Goal: Task Accomplishment & Management: Complete application form

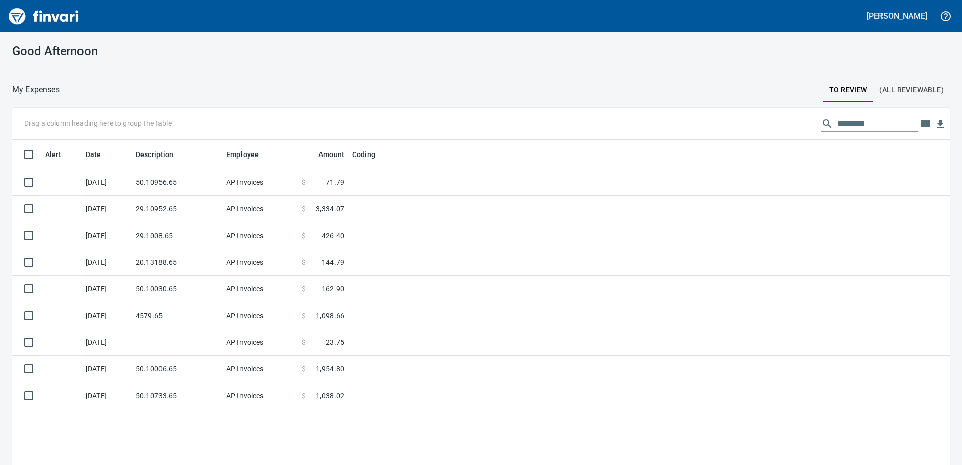
scroll to position [347, 923]
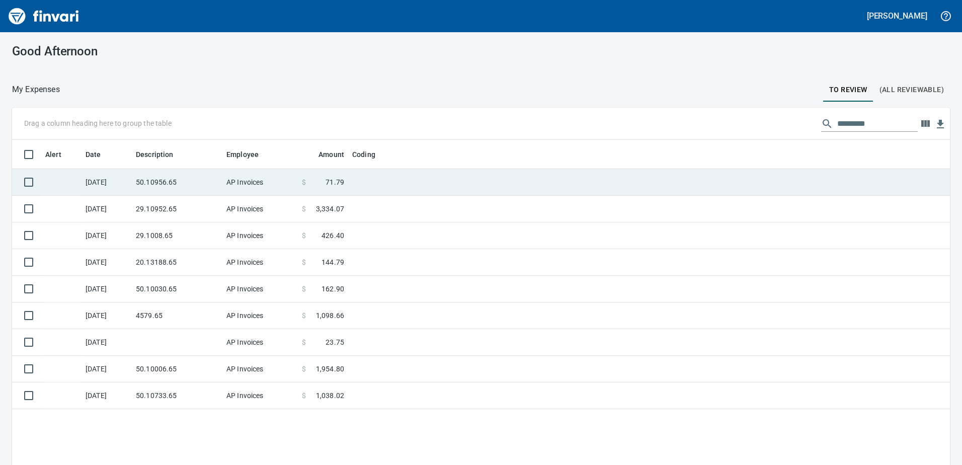
click at [215, 179] on td "50.10956.65" at bounding box center [177, 182] width 91 height 27
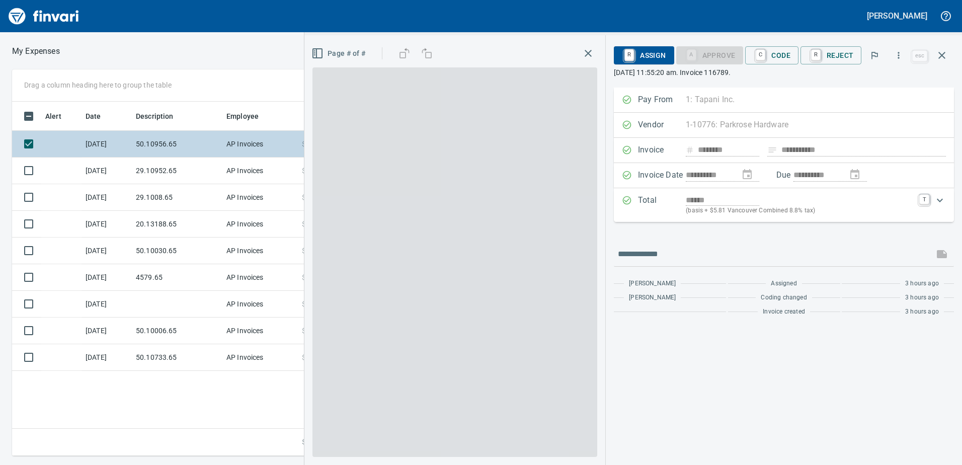
scroll to position [347, 679]
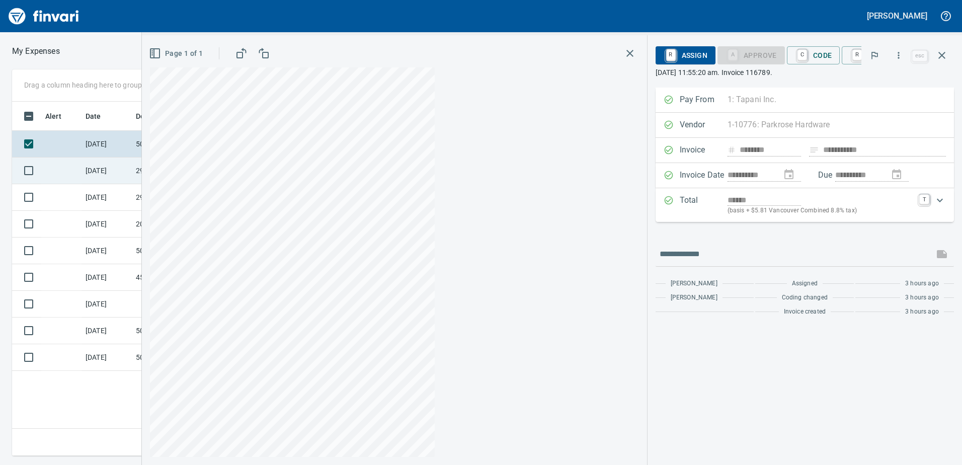
click at [194, 183] on div "**********" at bounding box center [481, 262] width 962 height 386
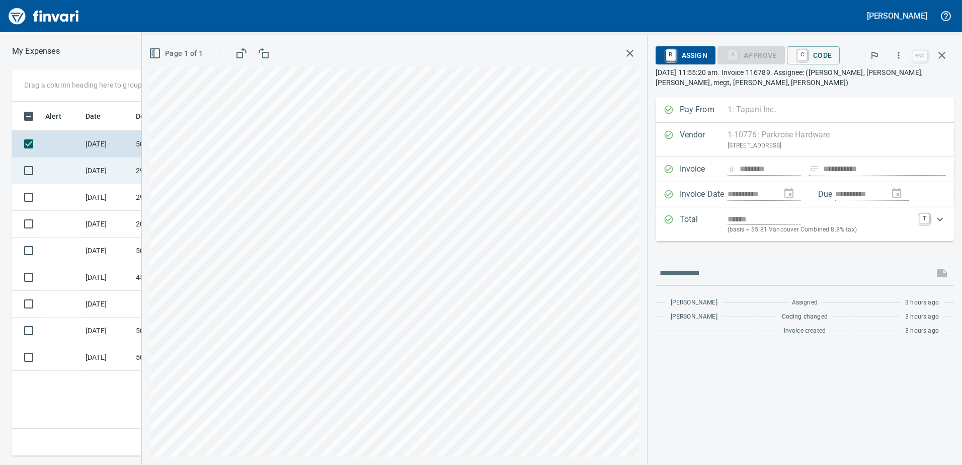
click at [125, 165] on td "[DATE]" at bounding box center [106, 170] width 50 height 27
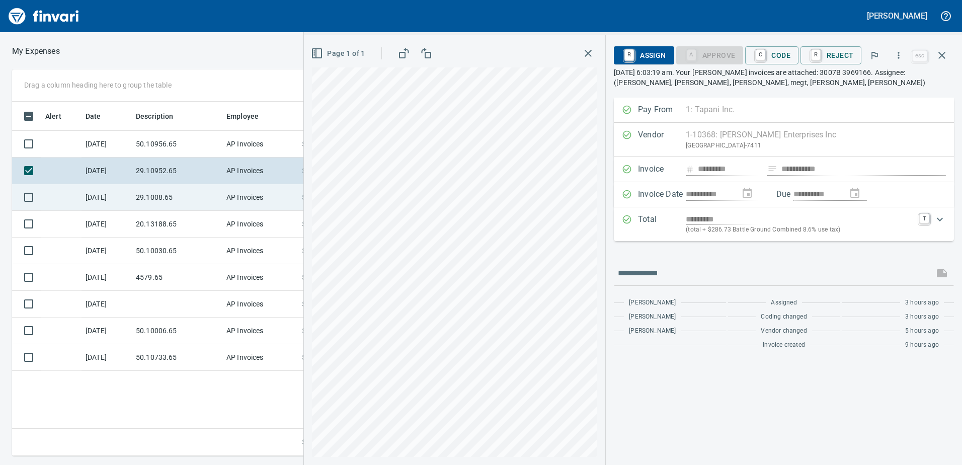
click at [141, 192] on td "29.1008.65" at bounding box center [177, 197] width 91 height 27
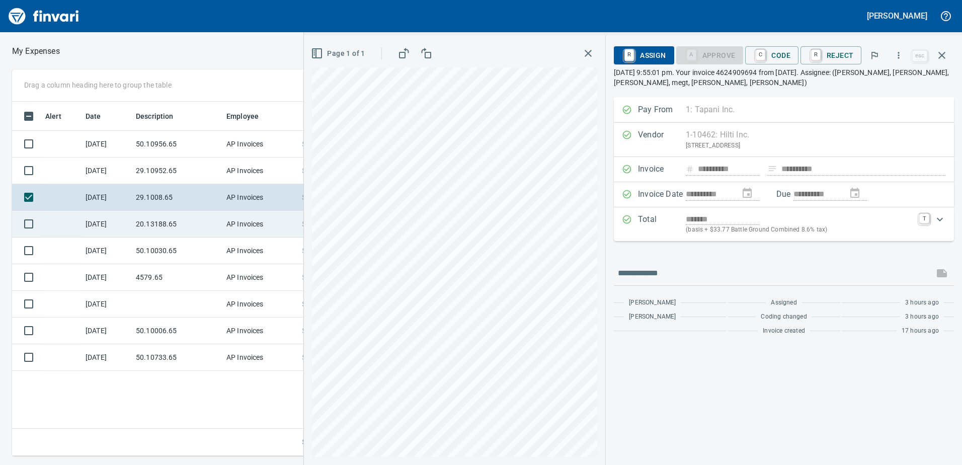
click at [142, 220] on td "20.13188.65" at bounding box center [177, 224] width 91 height 27
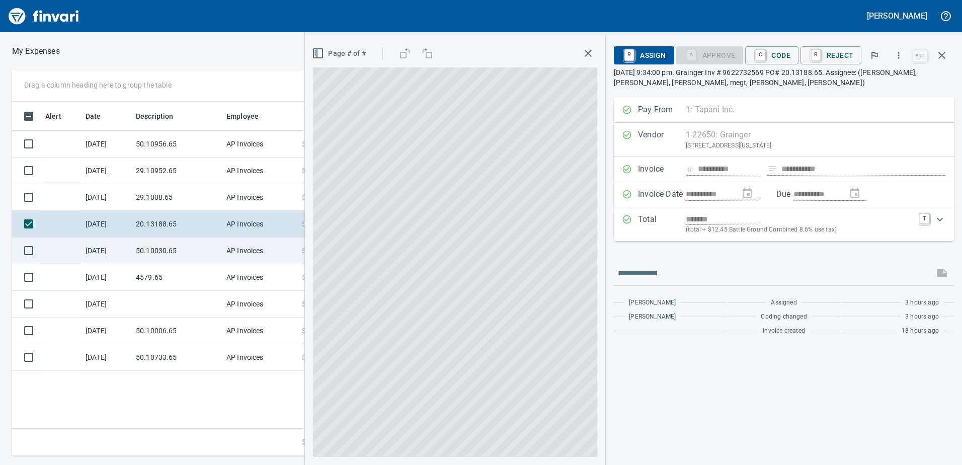
click at [144, 243] on td "50.10030.65" at bounding box center [177, 250] width 91 height 27
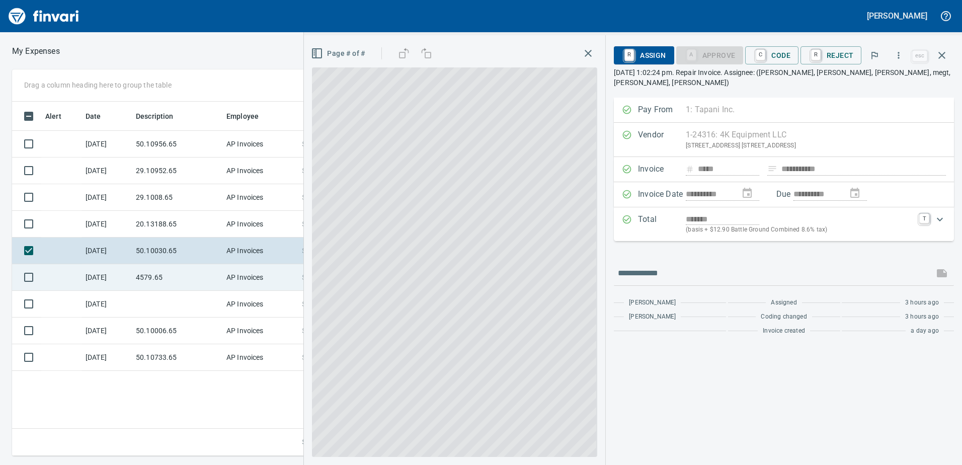
click at [150, 274] on td "4579.65" at bounding box center [177, 277] width 91 height 27
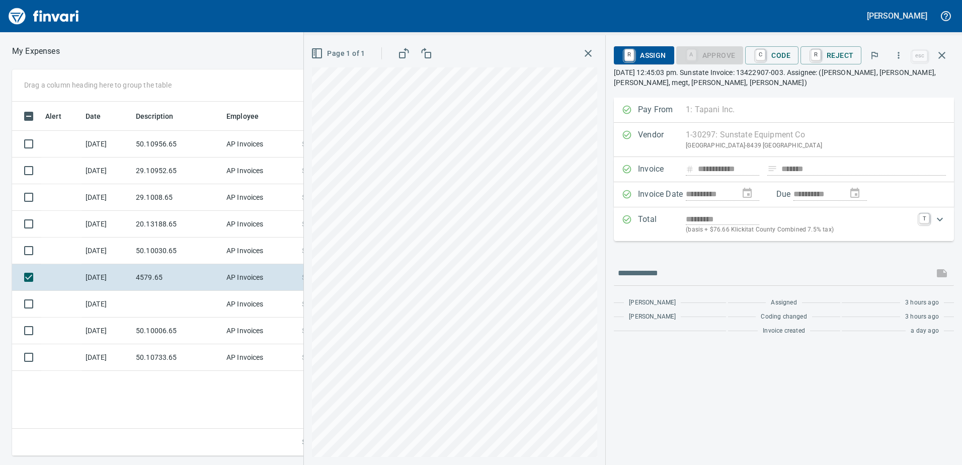
click at [495, 38] on div "Page 1 of 1" at bounding box center [454, 250] width 301 height 430
click at [705, 317] on div "**********" at bounding box center [633, 250] width 658 height 430
click at [685, 392] on div "**********" at bounding box center [633, 250] width 658 height 430
click at [787, 54] on span "C Code" at bounding box center [771, 55] width 37 height 17
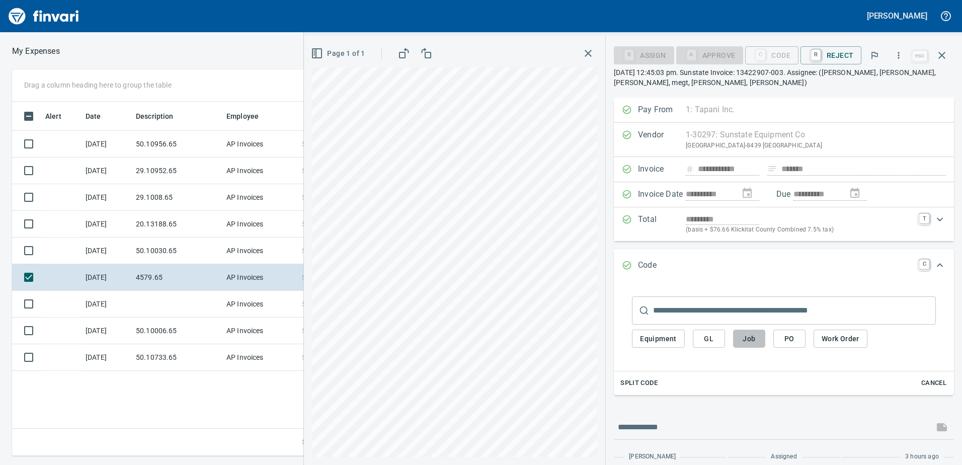
click at [750, 347] on button "Job" at bounding box center [749, 338] width 32 height 19
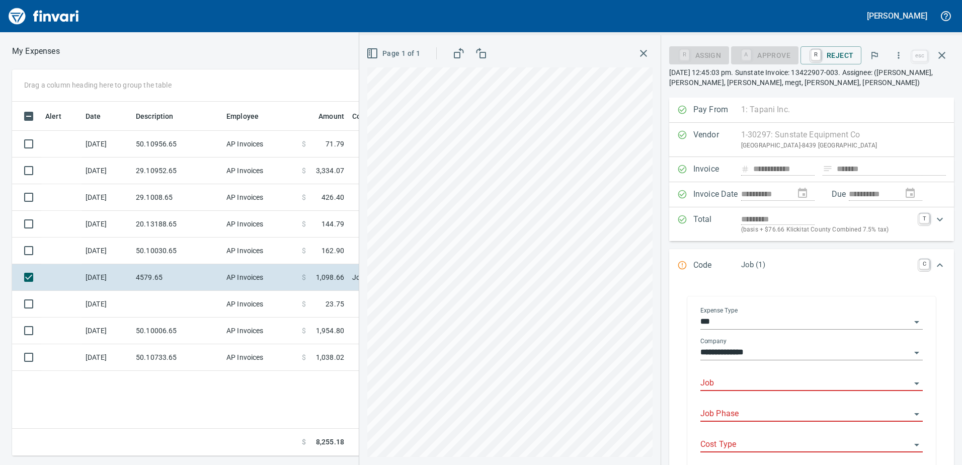
scroll to position [142, 0]
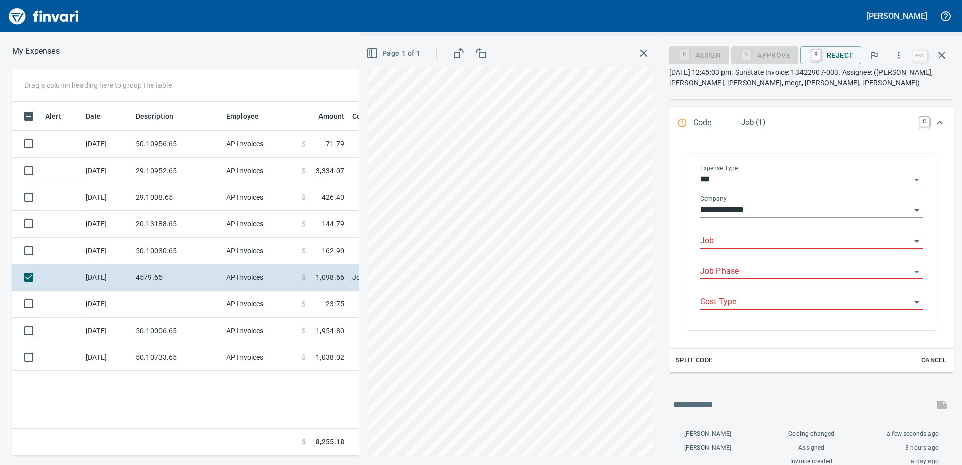
click at [726, 251] on div "Job" at bounding box center [811, 241] width 222 height 31
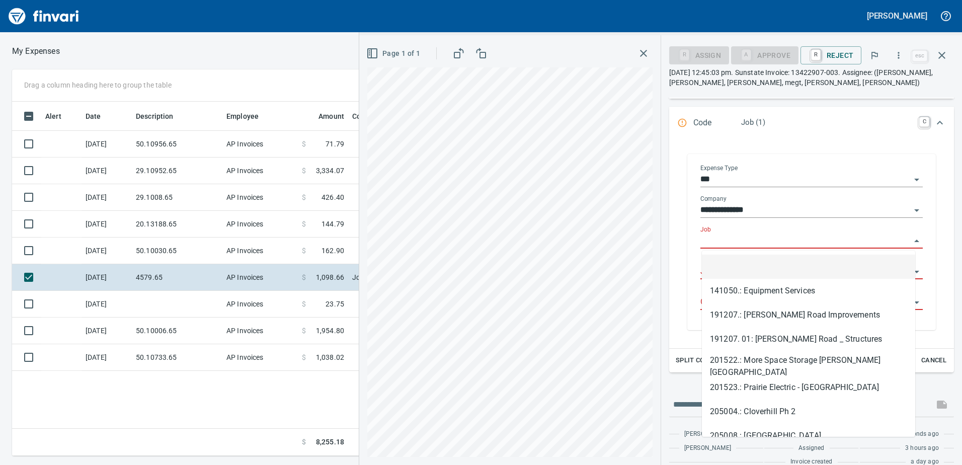
click at [719, 237] on input "Job" at bounding box center [805, 241] width 210 height 14
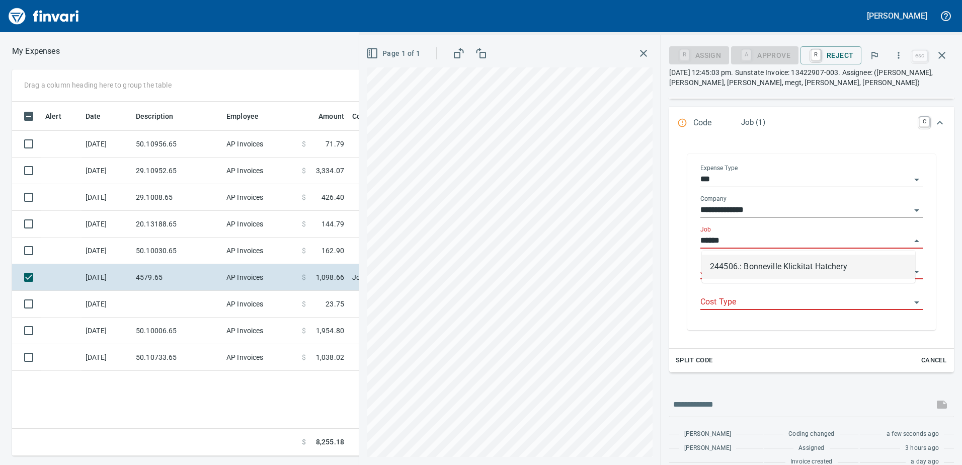
scroll to position [347, 679]
click at [754, 262] on li "244506.: Bonneville Klickitat Hatchery" at bounding box center [808, 267] width 213 height 24
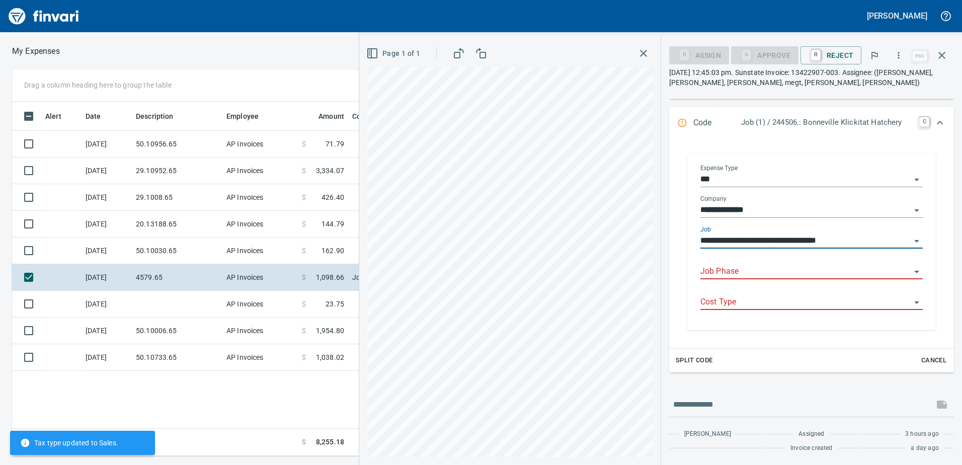
type input "**********"
click at [753, 279] on div "Job Phase" at bounding box center [811, 272] width 222 height 31
click at [751, 271] on input "Job Phase" at bounding box center [805, 272] width 210 height 14
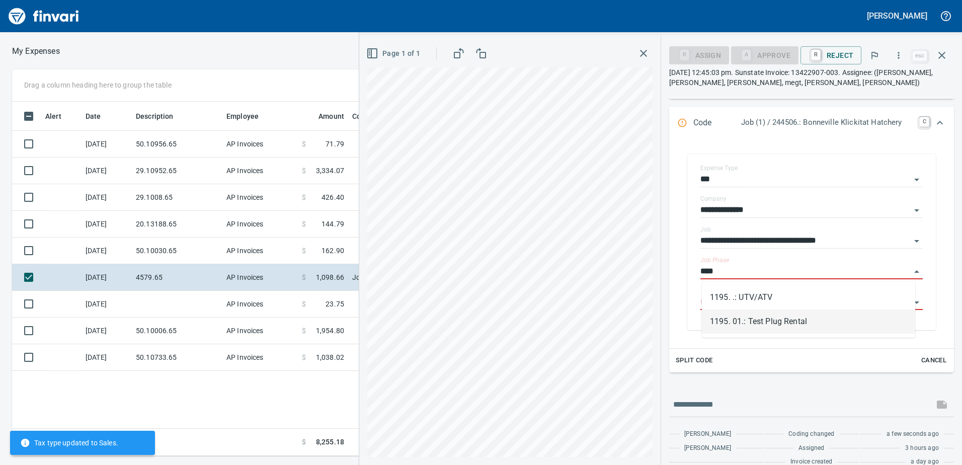
click at [744, 313] on li "1195. 01.: Test Plug Rental" at bounding box center [808, 321] width 213 height 24
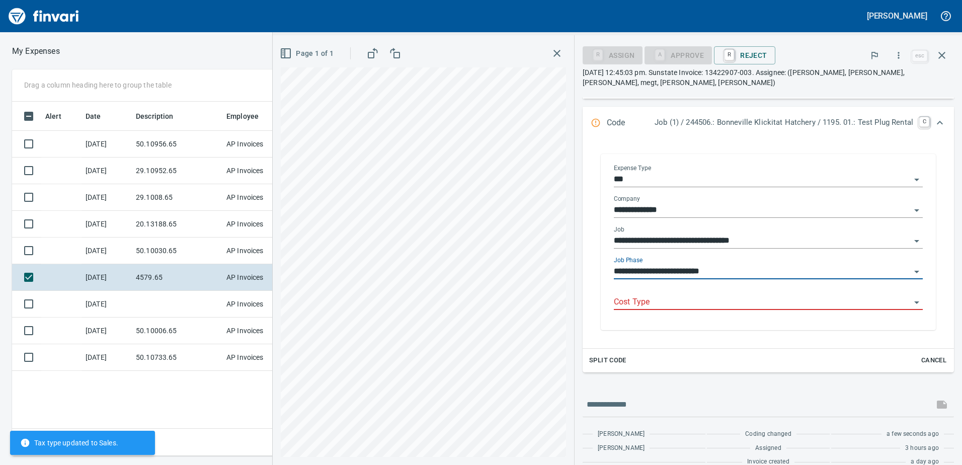
type input "**********"
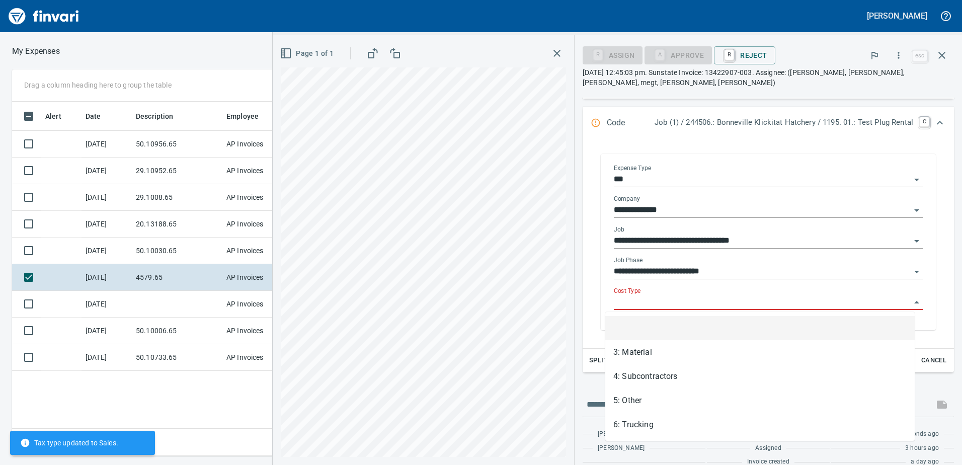
click at [748, 299] on input "Cost Type" at bounding box center [762, 302] width 297 height 14
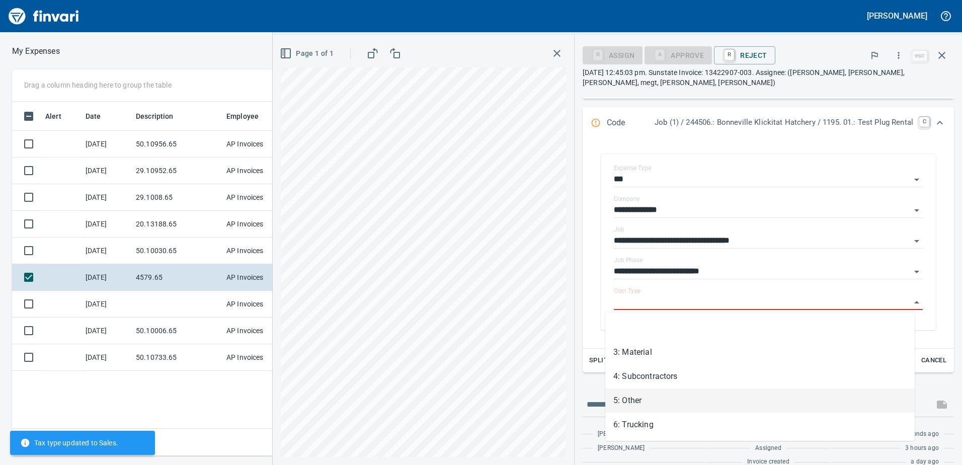
click at [645, 408] on li "5: Other" at bounding box center [759, 400] width 309 height 24
type input "********"
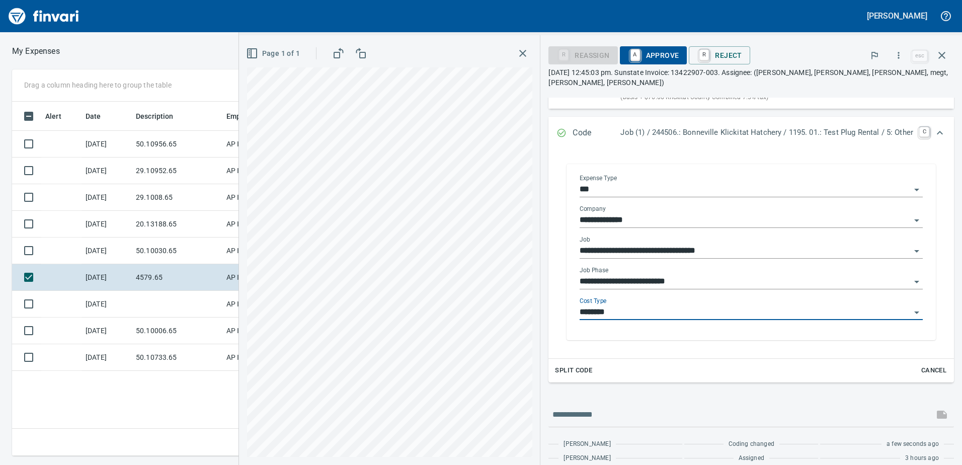
scroll to position [142, 0]
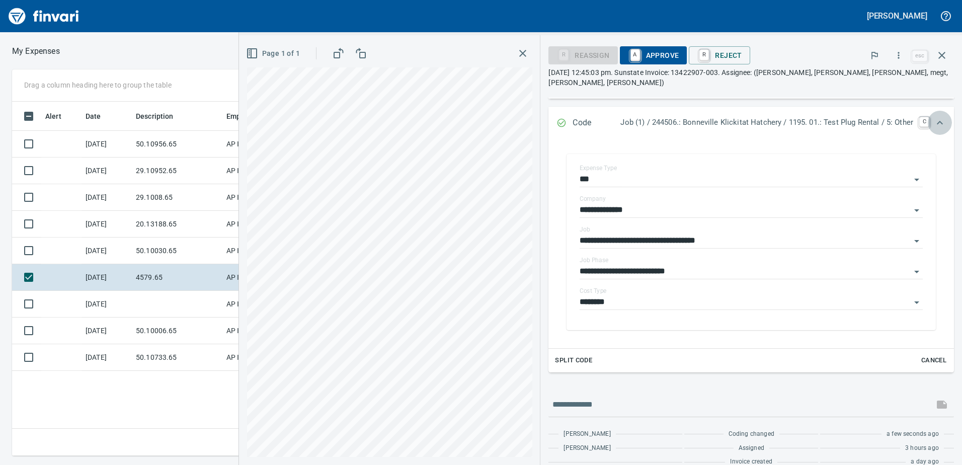
click at [938, 114] on div "Expand" at bounding box center [940, 123] width 24 height 24
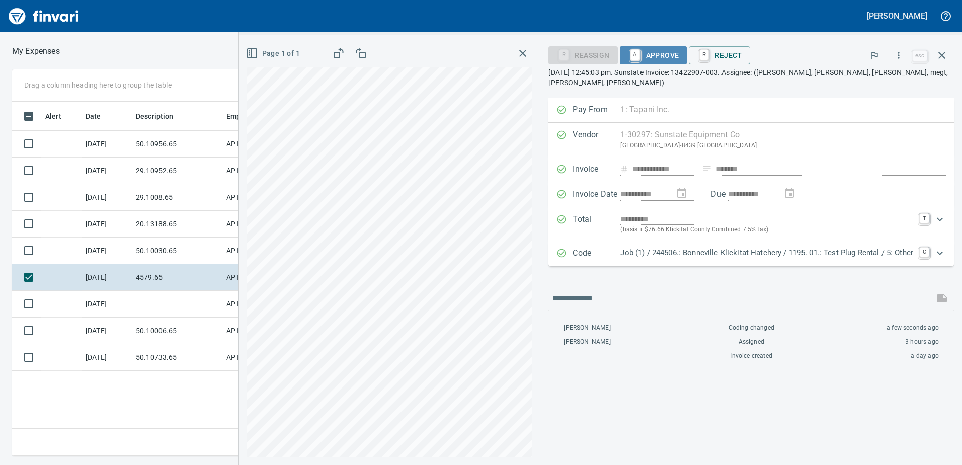
click at [671, 56] on span "A Approve" at bounding box center [653, 55] width 51 height 17
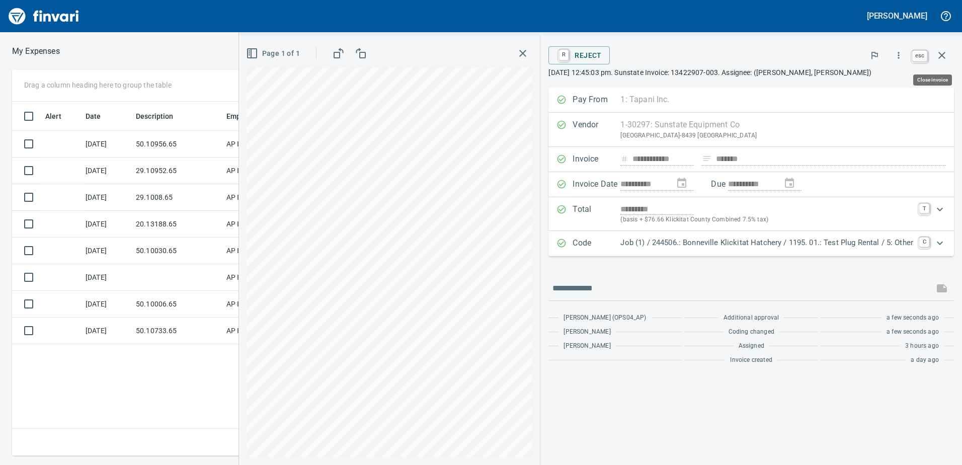
click at [948, 55] on button "button" at bounding box center [942, 55] width 24 height 24
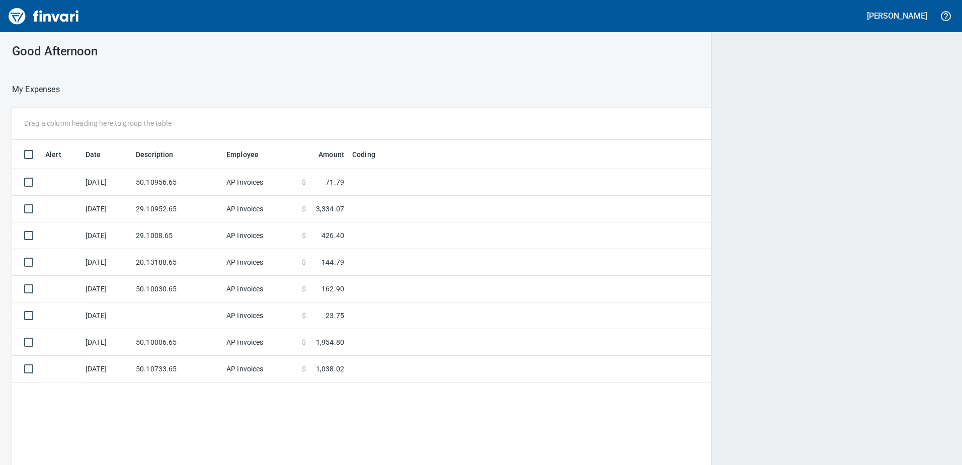
scroll to position [1, 1]
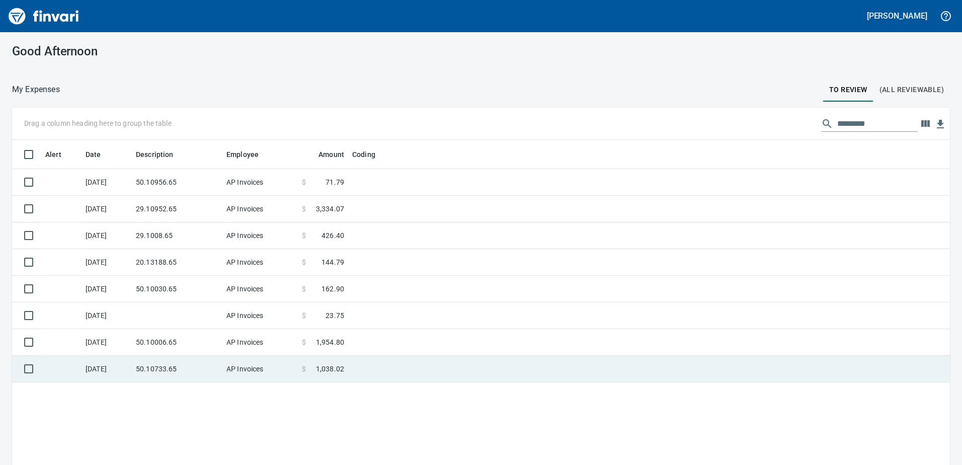
click at [196, 371] on td "50.10733.65" at bounding box center [177, 369] width 91 height 27
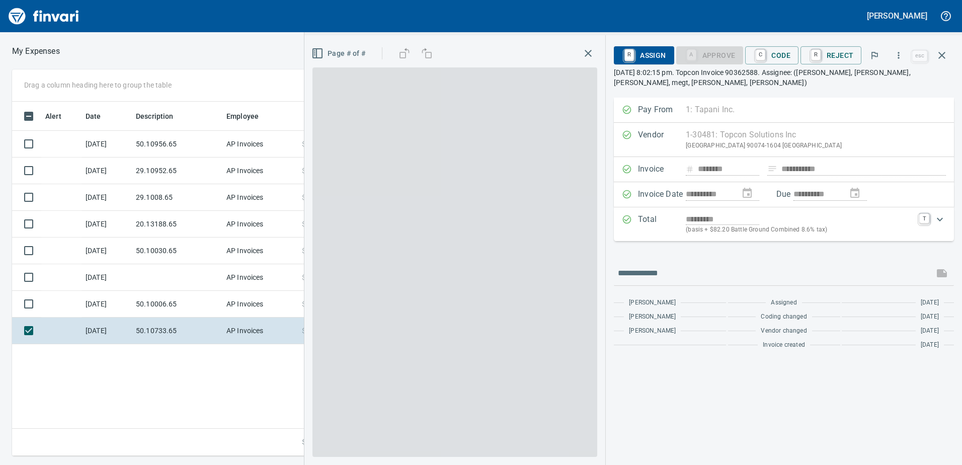
scroll to position [347, 679]
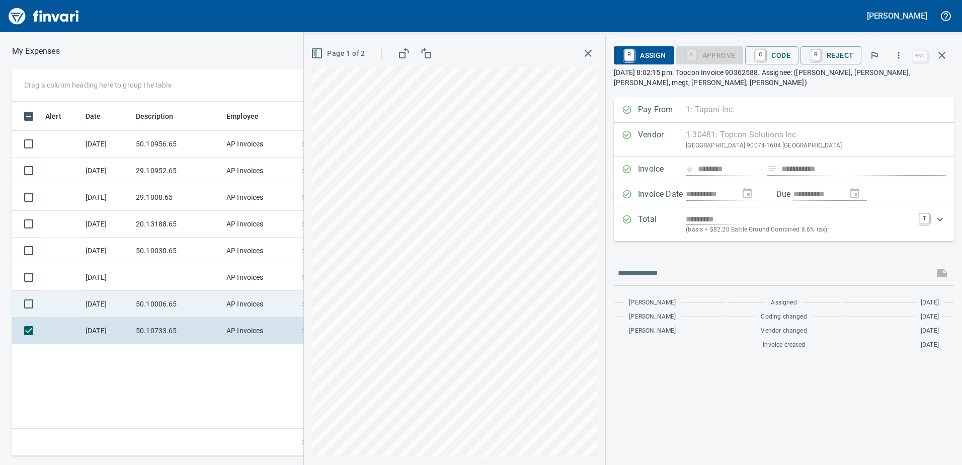
click at [185, 307] on td "50.10006.65" at bounding box center [177, 304] width 91 height 27
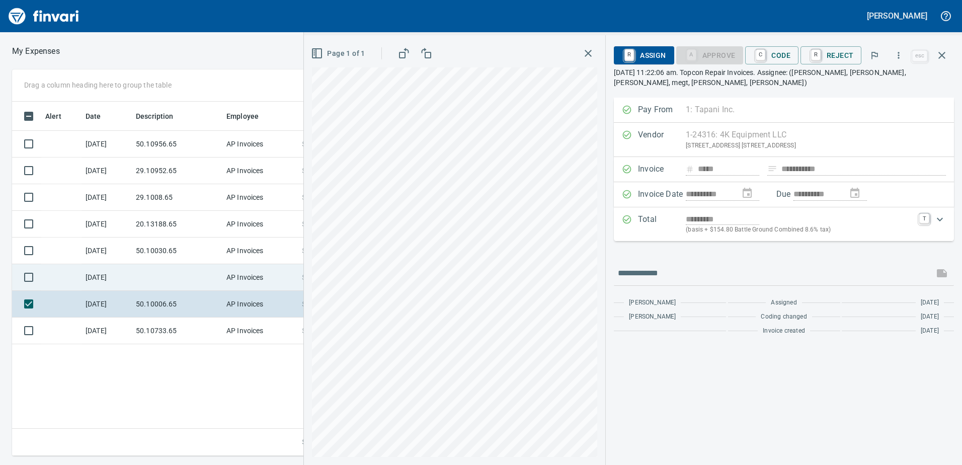
click at [205, 284] on td at bounding box center [177, 277] width 91 height 27
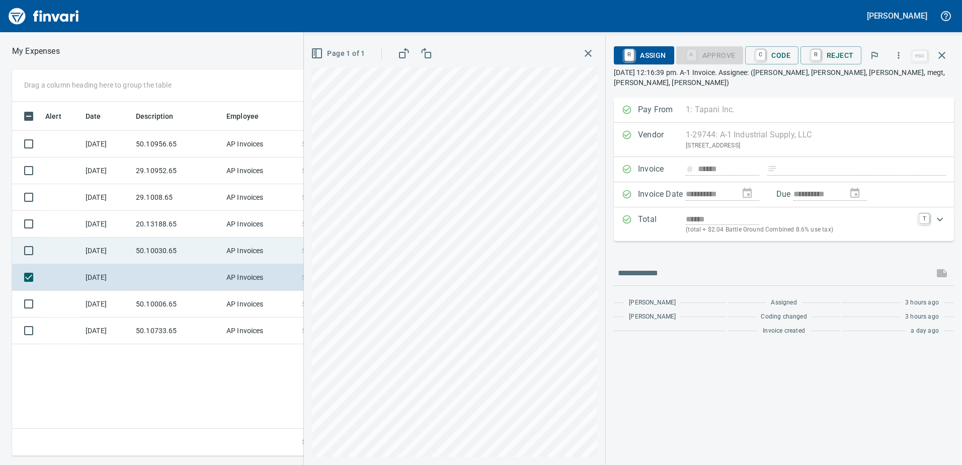
click at [201, 260] on td "50.10030.65" at bounding box center [177, 250] width 91 height 27
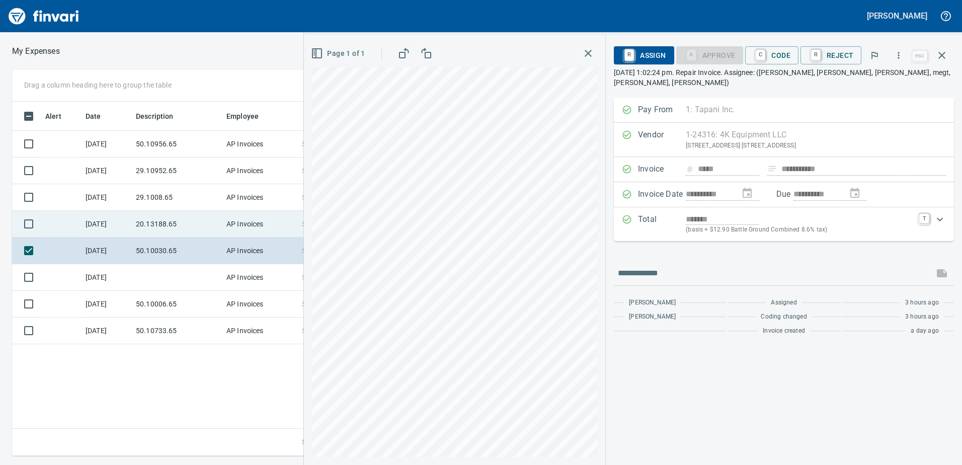
click at [182, 222] on td "20.13188.65" at bounding box center [177, 224] width 91 height 27
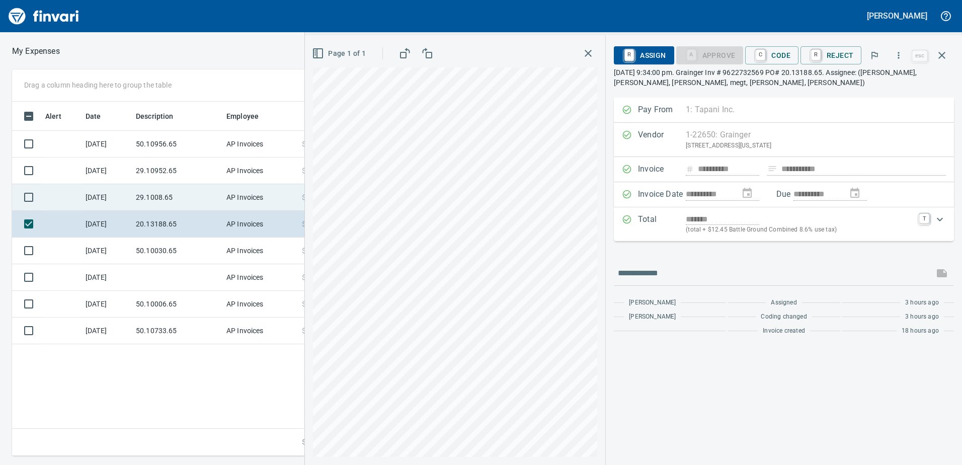
click at [171, 187] on td "29.1008.65" at bounding box center [177, 197] width 91 height 27
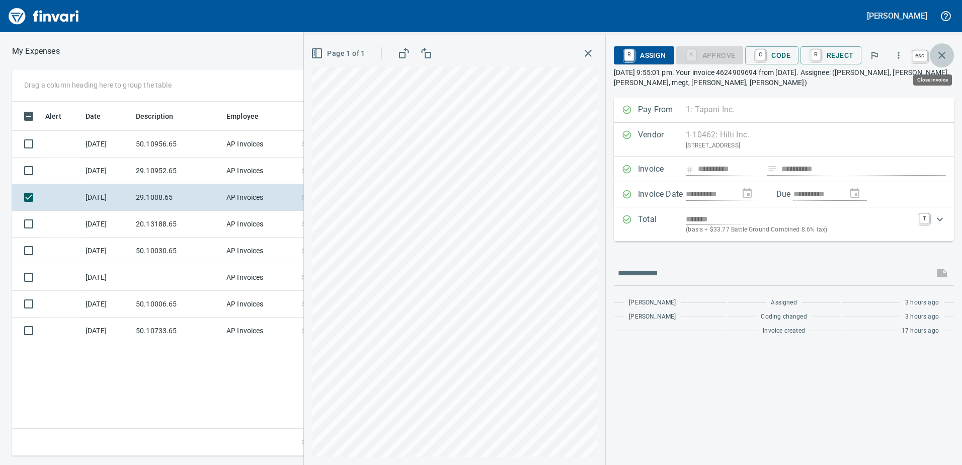
click at [949, 64] on button "button" at bounding box center [942, 55] width 24 height 24
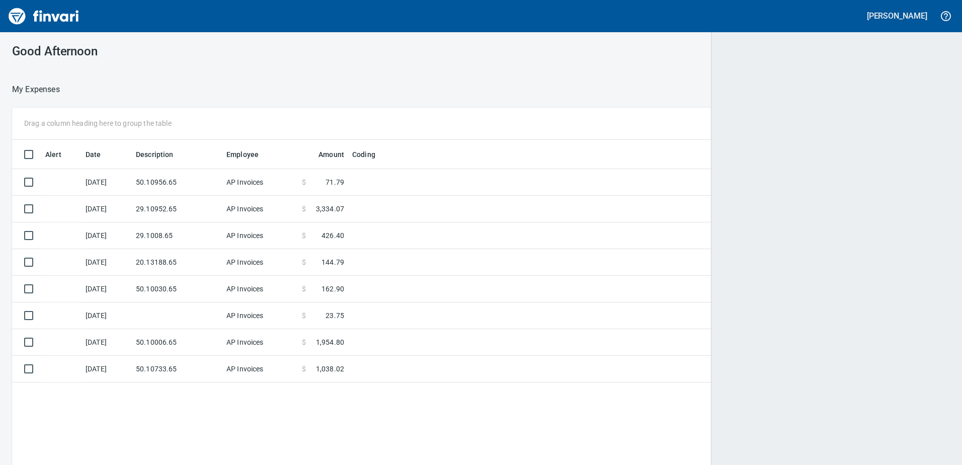
scroll to position [1, 1]
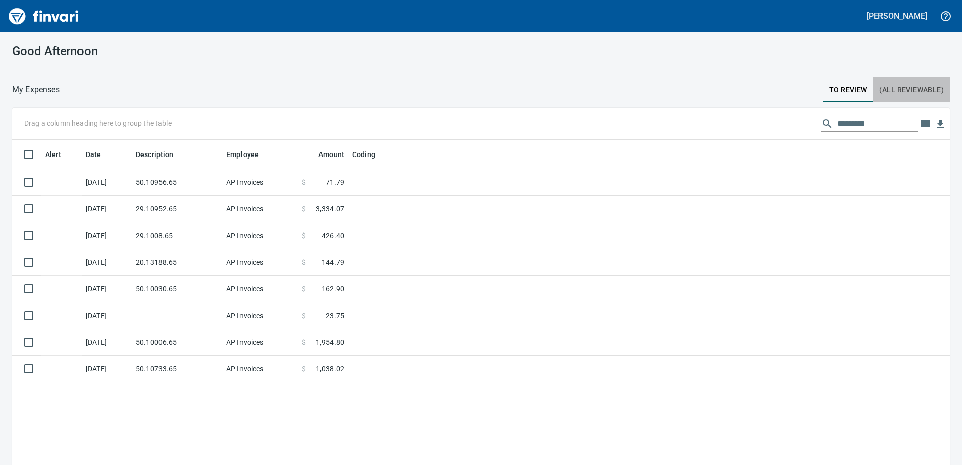
click at [913, 87] on span "(All Reviewable)" at bounding box center [911, 90] width 64 height 13
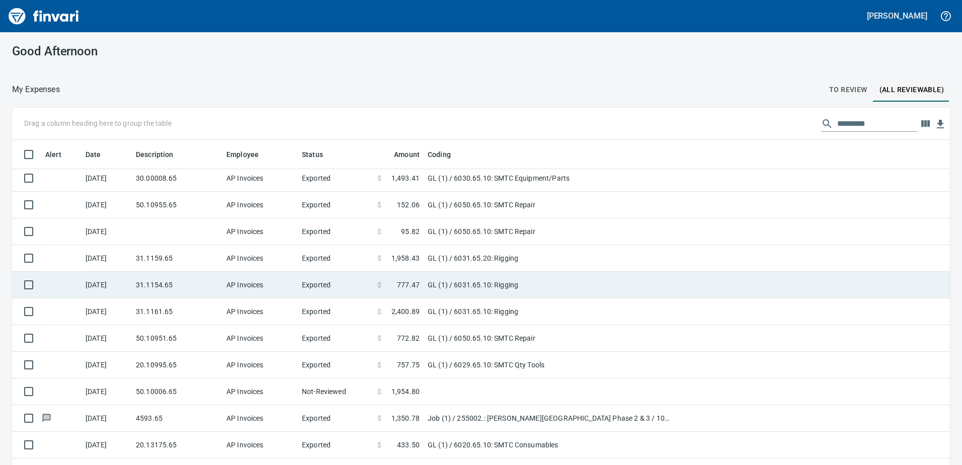
scroll to position [1006, 0]
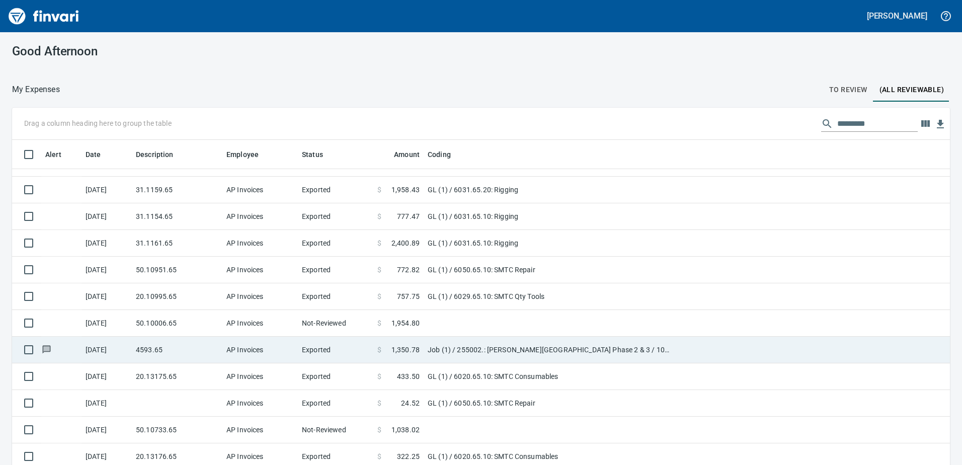
click at [348, 356] on td "Exported" at bounding box center [335, 350] width 75 height 27
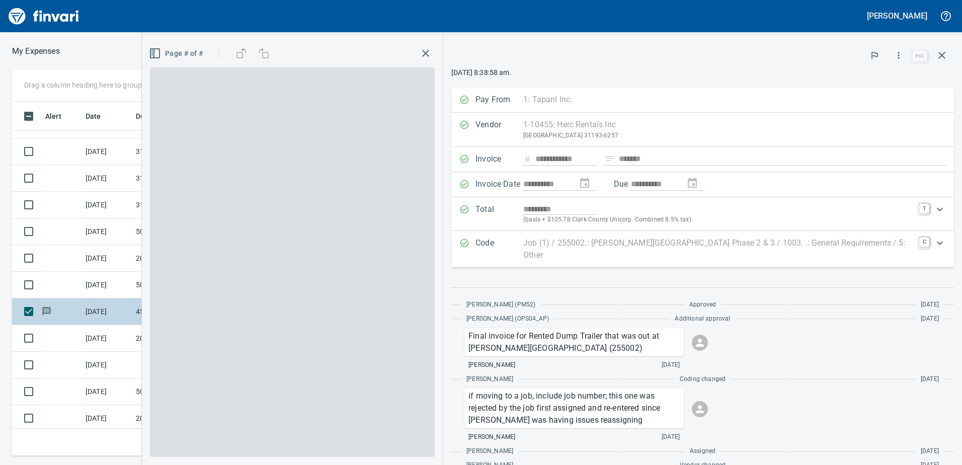
scroll to position [347, 671]
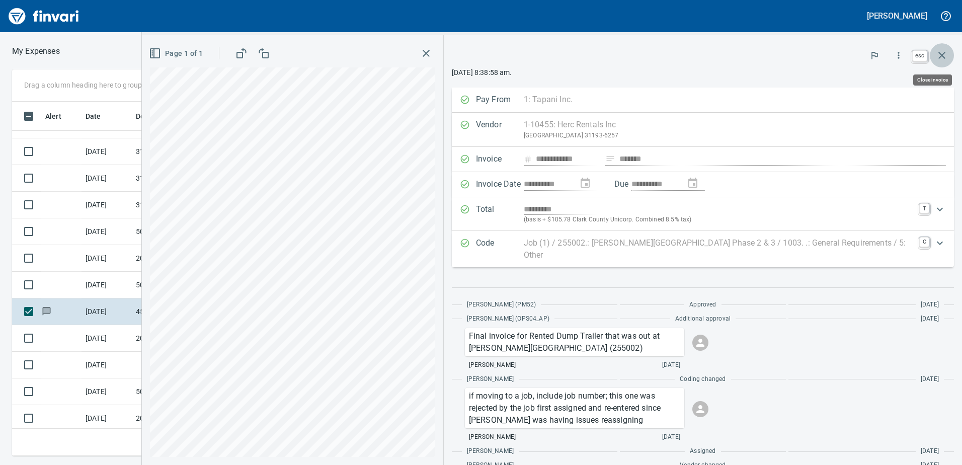
click at [942, 54] on icon "button" at bounding box center [941, 55] width 7 height 7
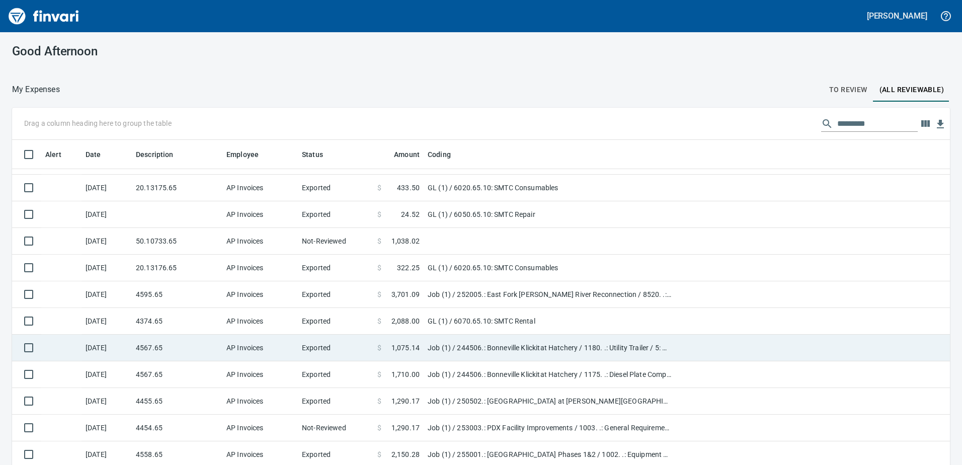
scroll to position [1157, 0]
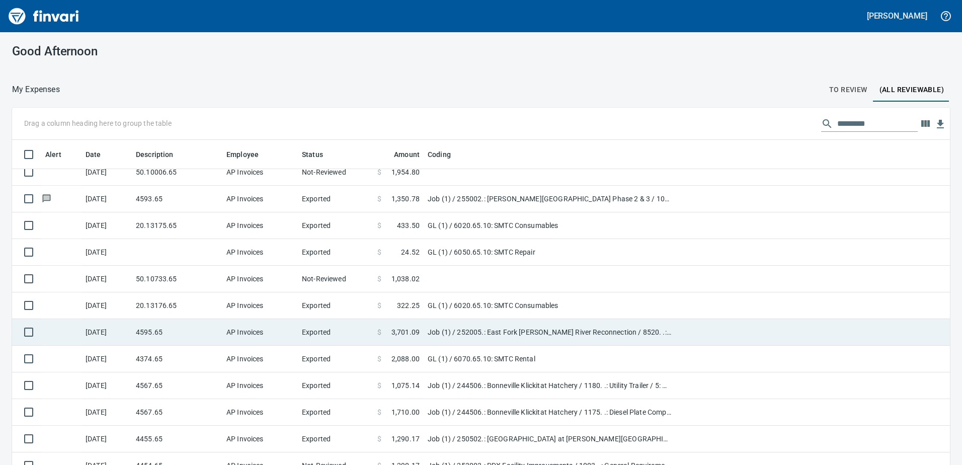
click at [180, 324] on td "4595.65" at bounding box center [177, 332] width 91 height 27
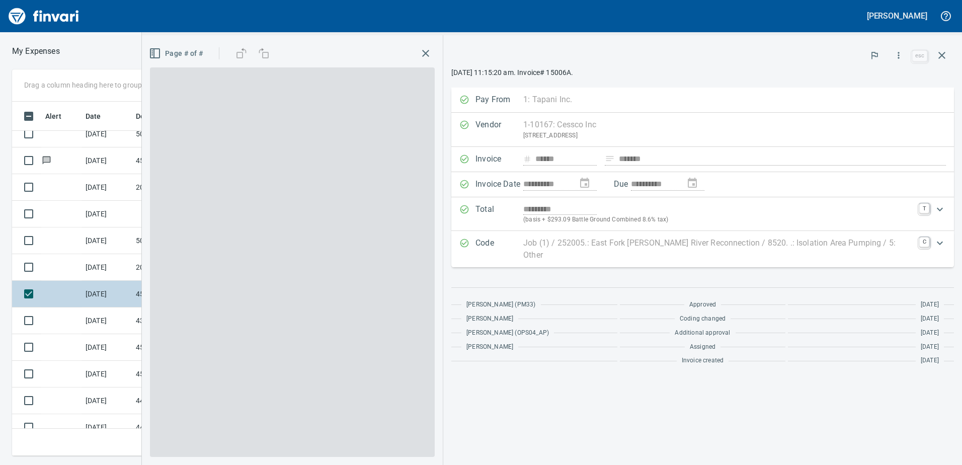
scroll to position [347, 671]
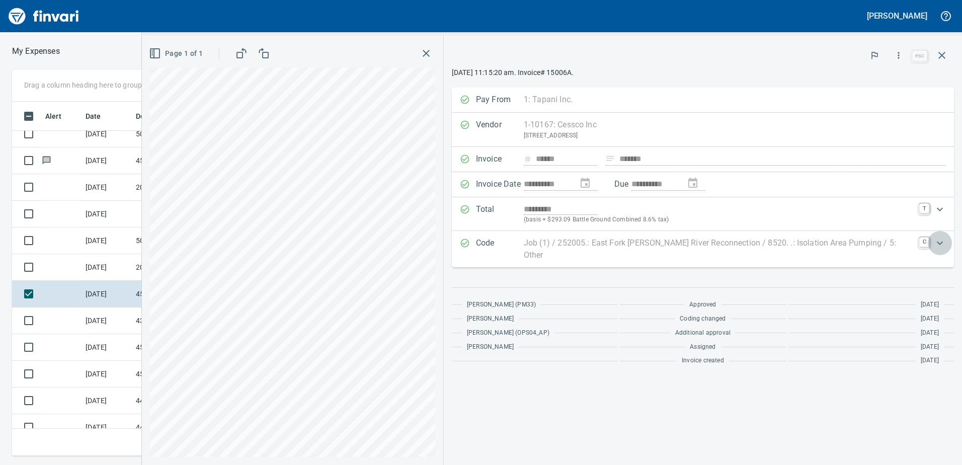
click at [941, 246] on icon "Expand" at bounding box center [940, 243] width 12 height 12
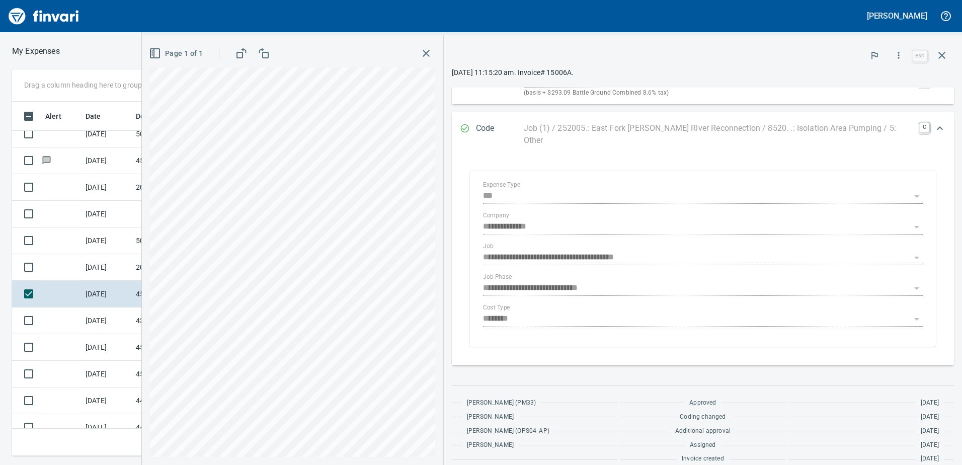
scroll to position [0, 0]
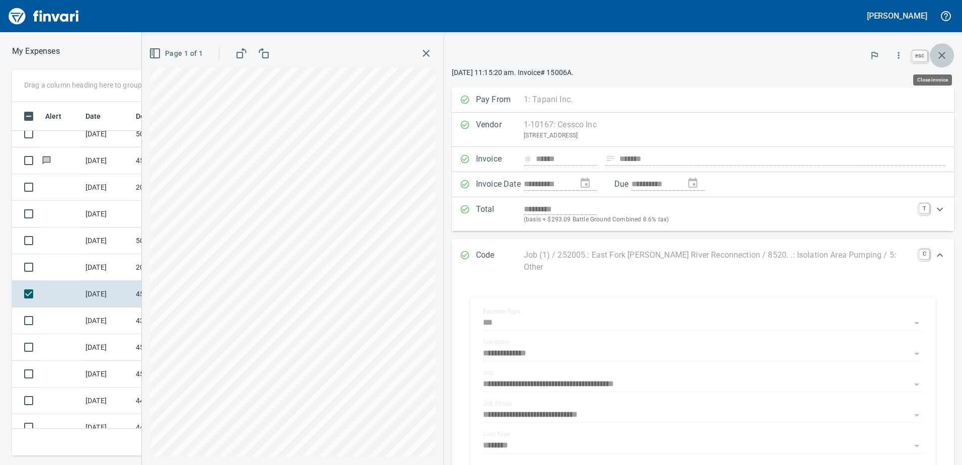
click at [950, 55] on button "button" at bounding box center [942, 55] width 24 height 24
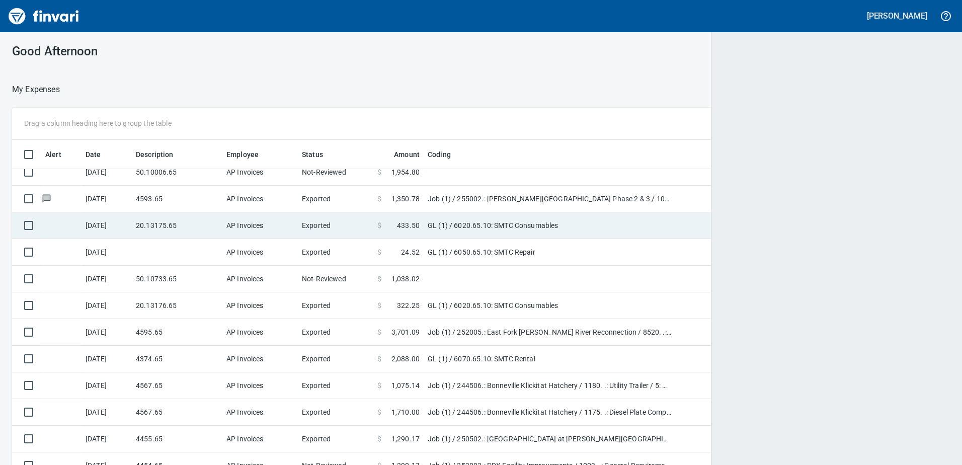
scroll to position [347, 913]
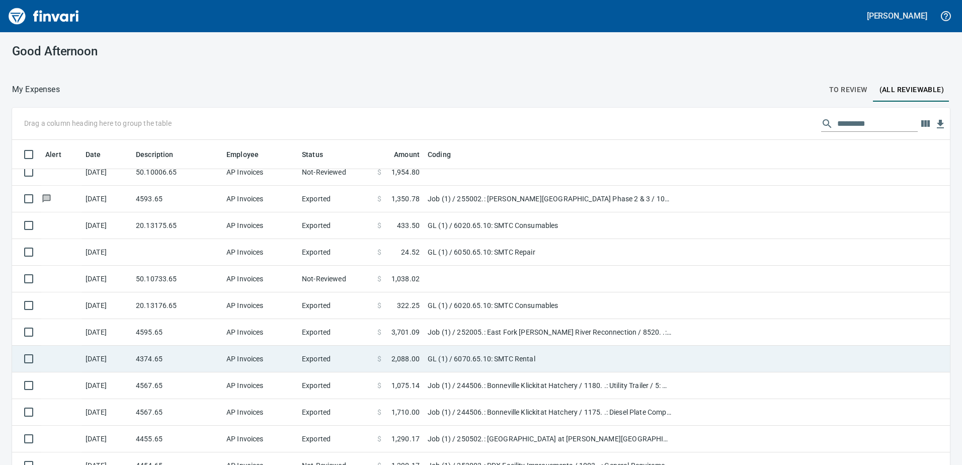
click at [275, 362] on td "AP Invoices" at bounding box center [259, 359] width 75 height 27
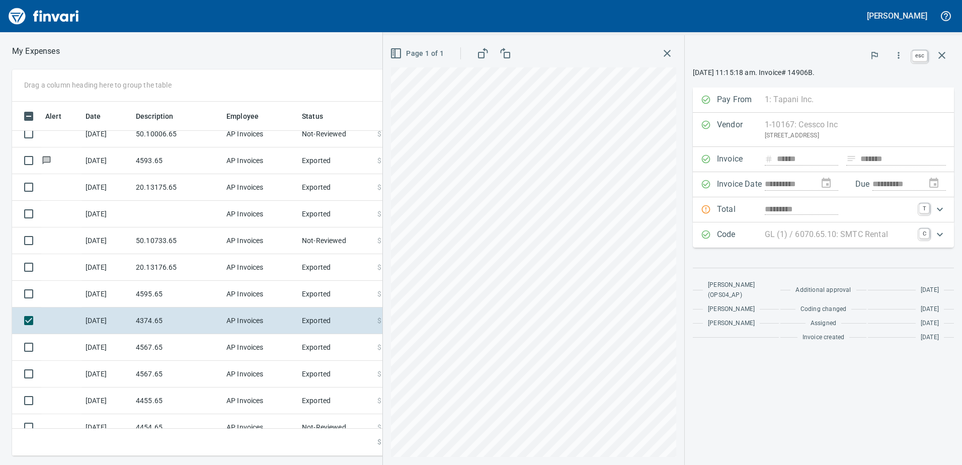
scroll to position [347, 671]
click at [943, 49] on button "button" at bounding box center [942, 55] width 24 height 24
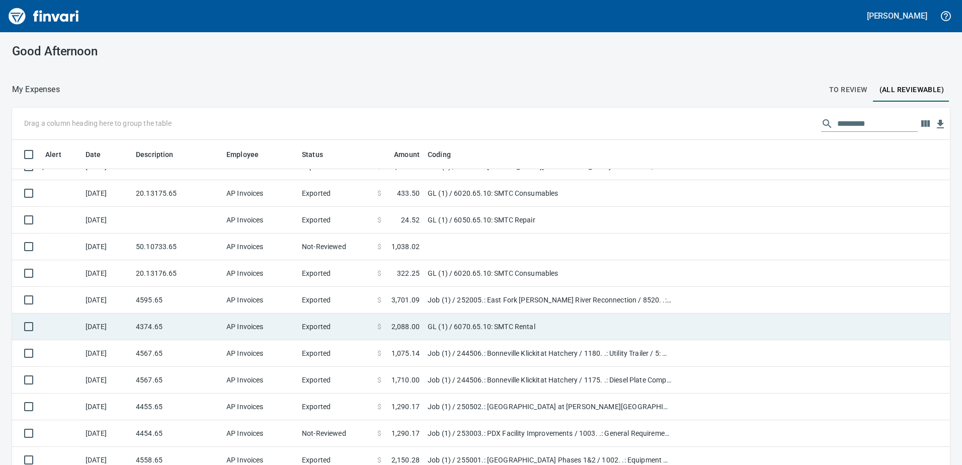
scroll to position [1207, 0]
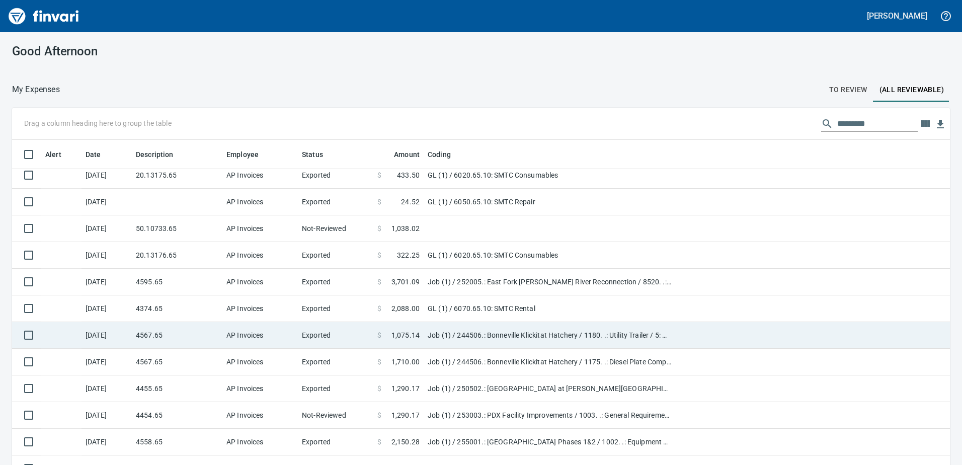
click at [321, 343] on td "Exported" at bounding box center [335, 335] width 75 height 27
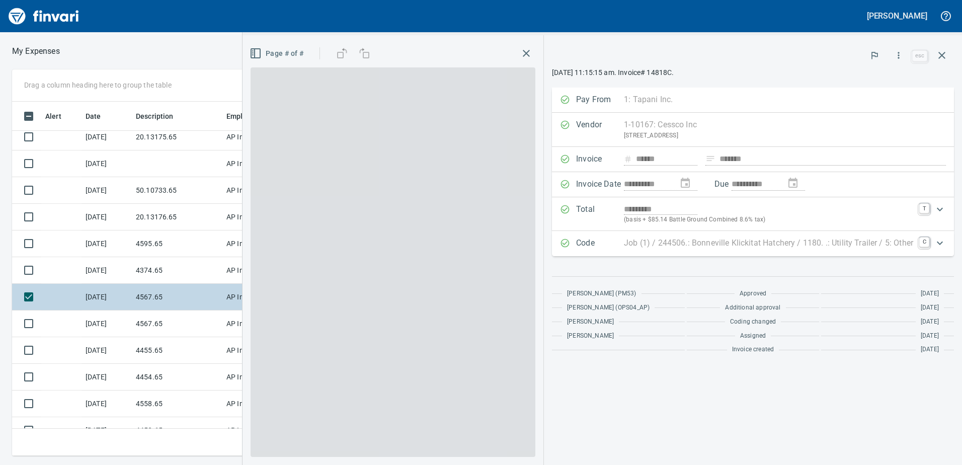
scroll to position [347, 671]
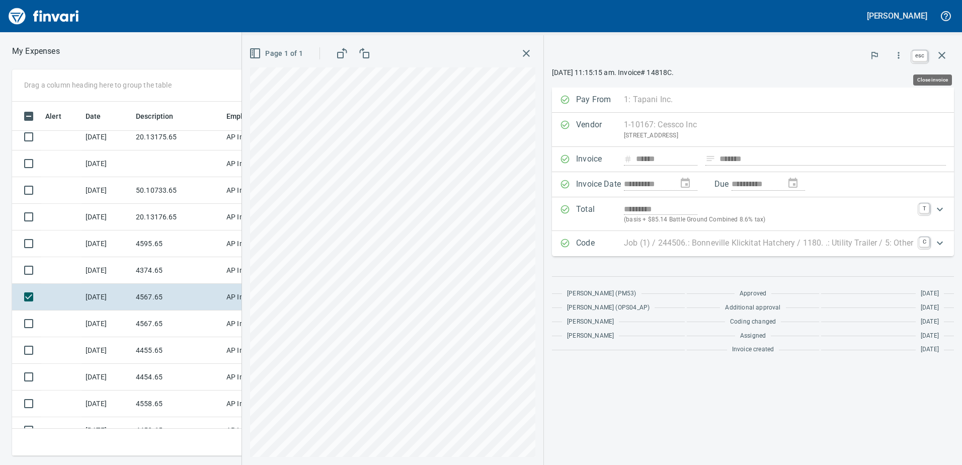
click at [941, 50] on icon "button" at bounding box center [942, 55] width 12 height 12
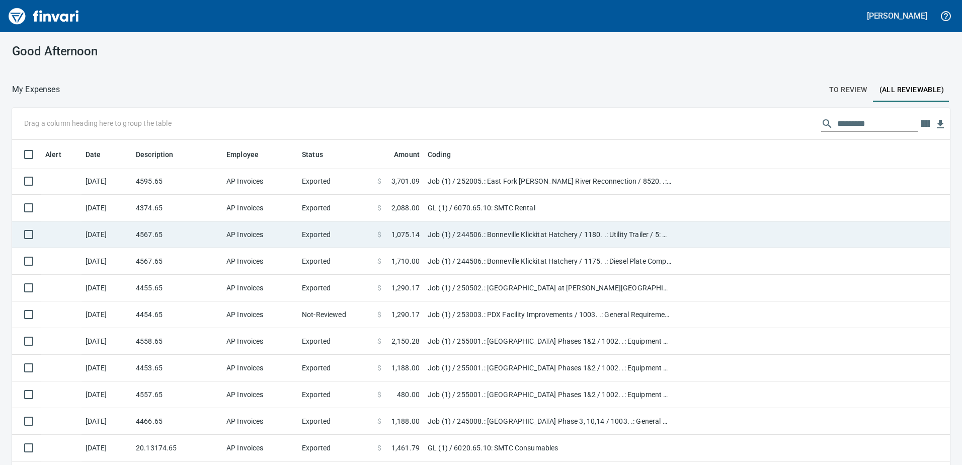
click at [439, 238] on td "Job (1) / 244506.: Bonneville Klickitat Hatchery / 1180. .: Utility Trailer / 5…" at bounding box center [550, 234] width 252 height 27
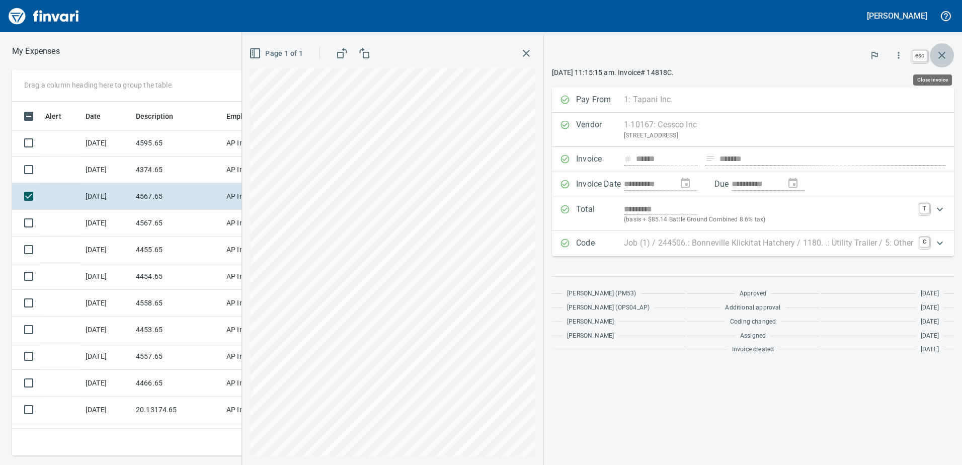
click at [946, 53] on icon "button" at bounding box center [942, 55] width 12 height 12
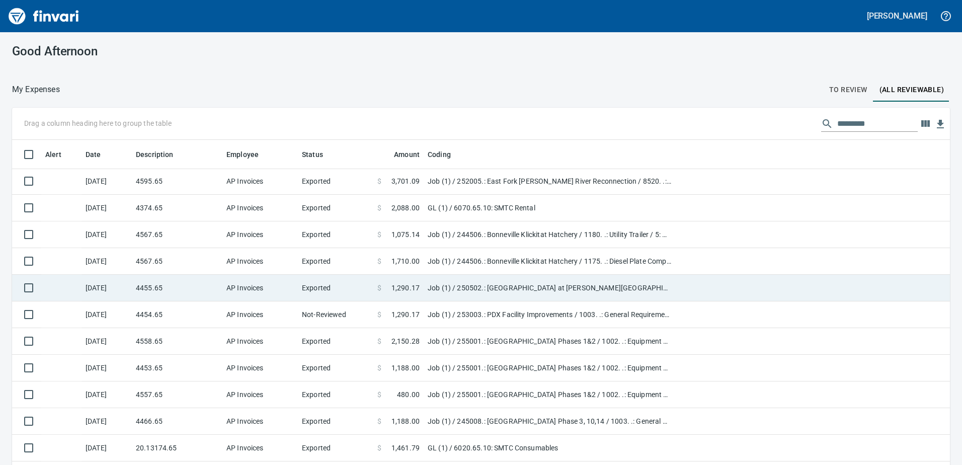
click at [450, 290] on td "Job (1) / 250502.: [GEOGRAPHIC_DATA] at [PERSON_NAME][GEOGRAPHIC_DATA] / 1003. …" at bounding box center [550, 288] width 252 height 27
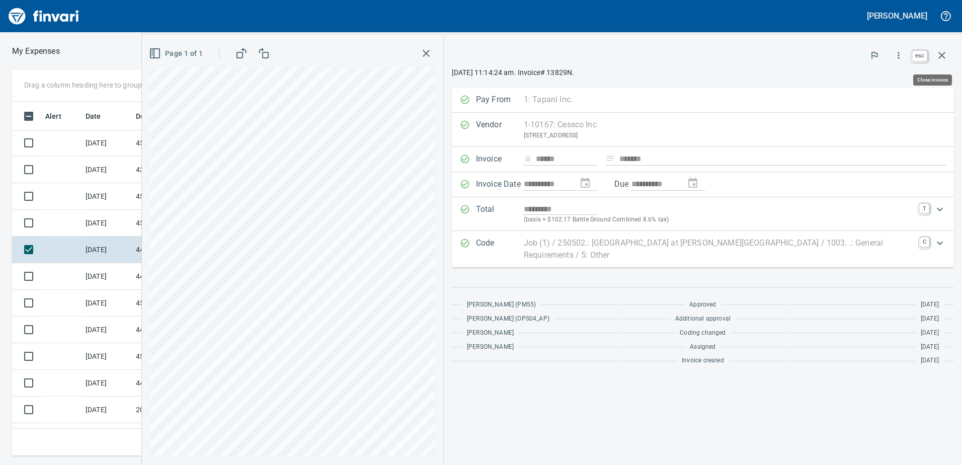
click at [938, 60] on icon "button" at bounding box center [942, 55] width 12 height 12
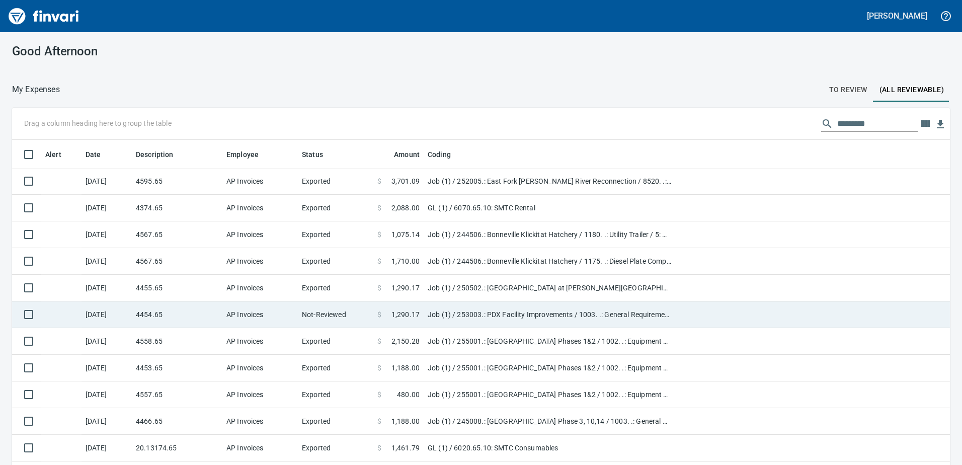
click at [371, 312] on td "Not-Reviewed" at bounding box center [335, 314] width 75 height 27
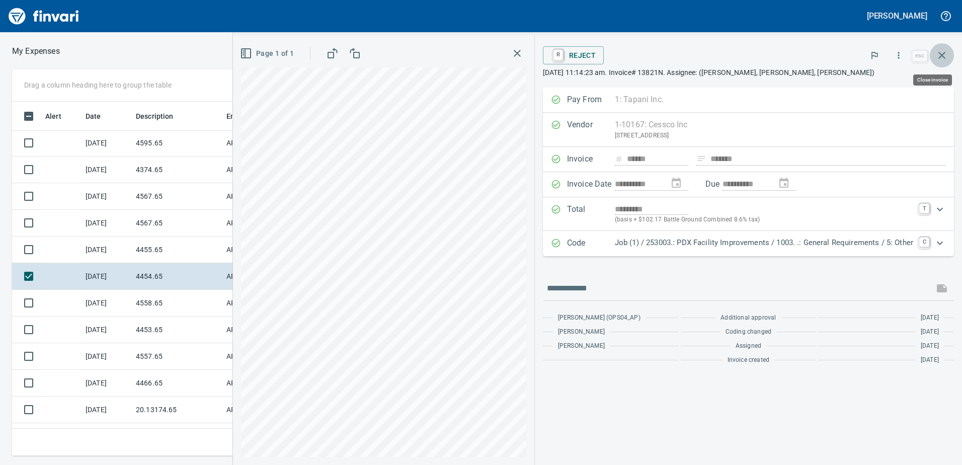
click at [936, 61] on button "button" at bounding box center [942, 55] width 24 height 24
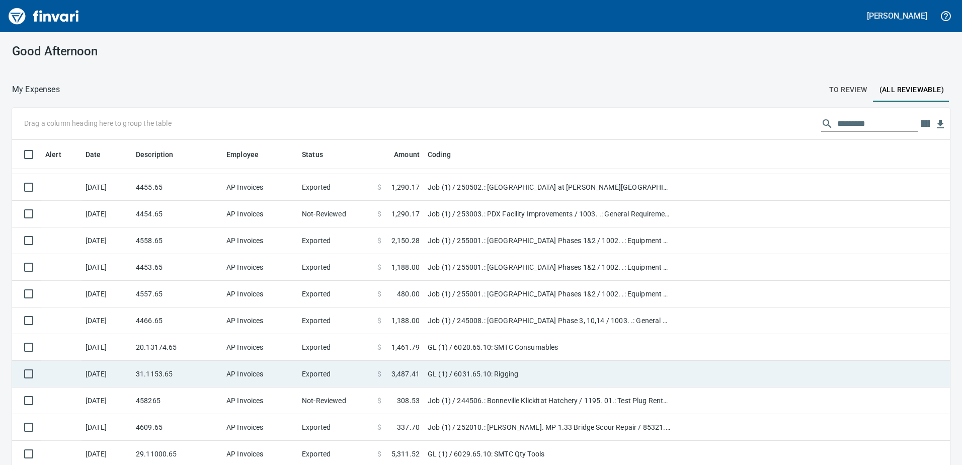
click at [421, 330] on td "$ 1,188.00" at bounding box center [398, 320] width 50 height 27
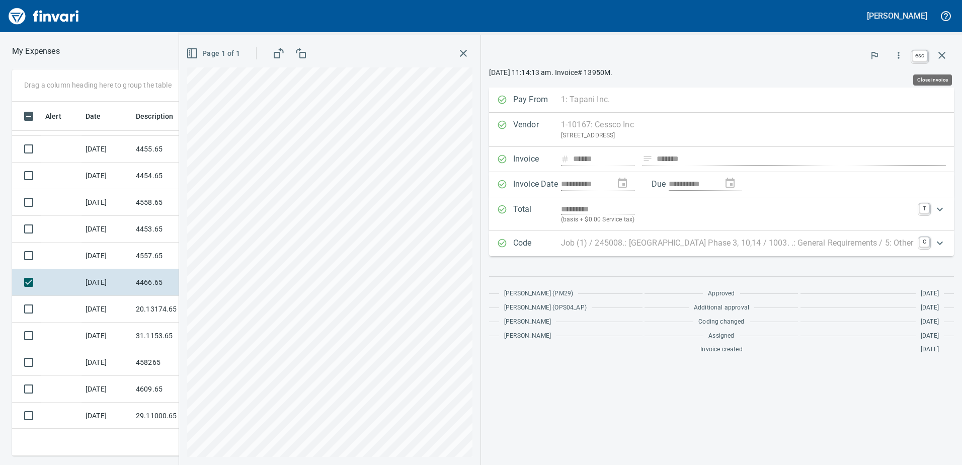
click at [944, 55] on icon "button" at bounding box center [942, 55] width 12 height 12
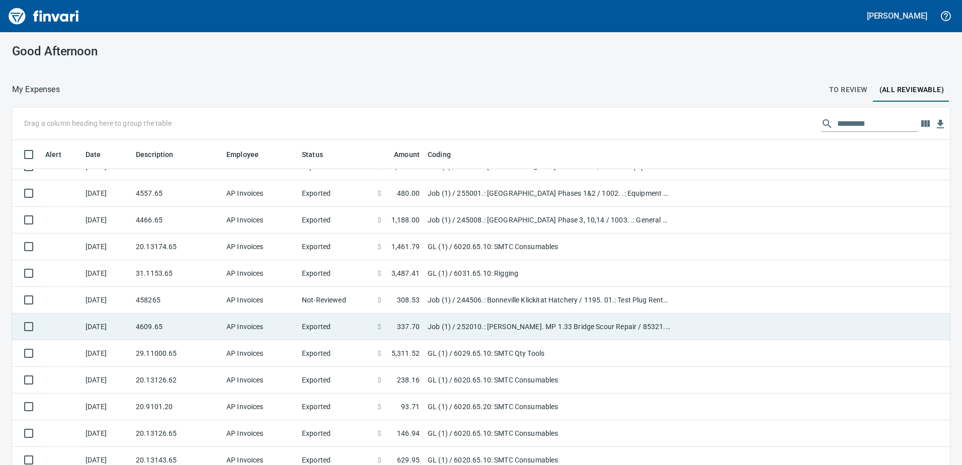
click at [329, 333] on td "Exported" at bounding box center [335, 326] width 75 height 27
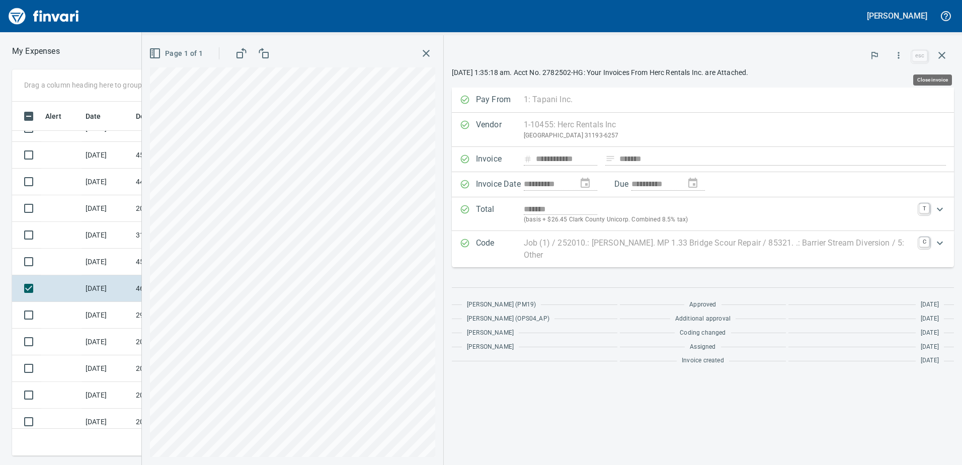
click at [951, 55] on button "button" at bounding box center [942, 55] width 24 height 24
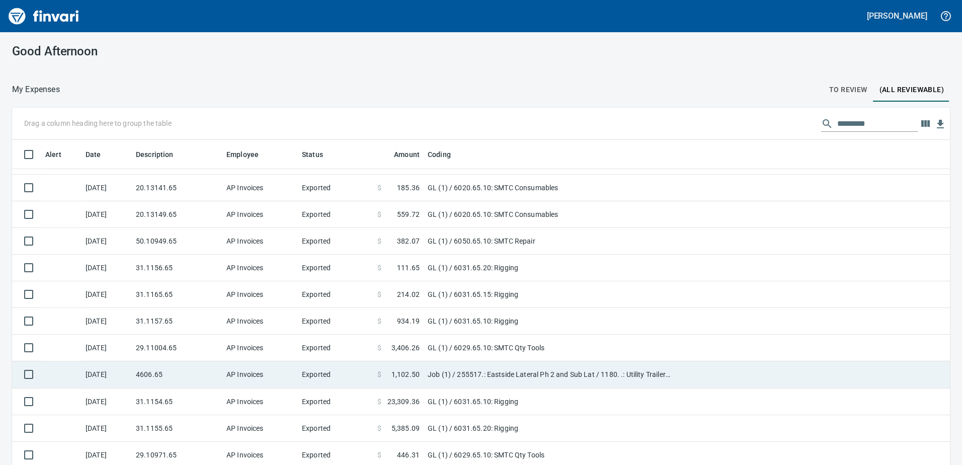
click at [293, 361] on td "AP Invoices" at bounding box center [259, 374] width 75 height 27
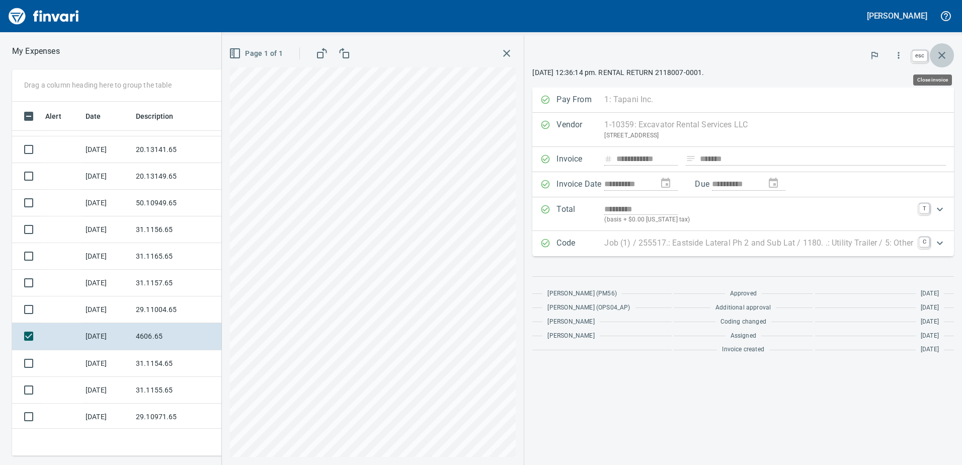
click at [944, 53] on icon "button" at bounding box center [941, 55] width 7 height 7
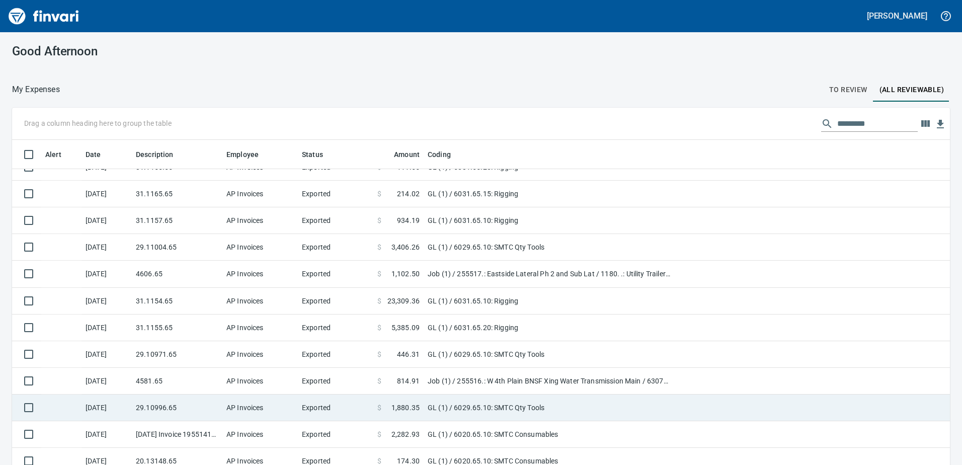
click at [334, 395] on td "Exported" at bounding box center [335, 407] width 75 height 27
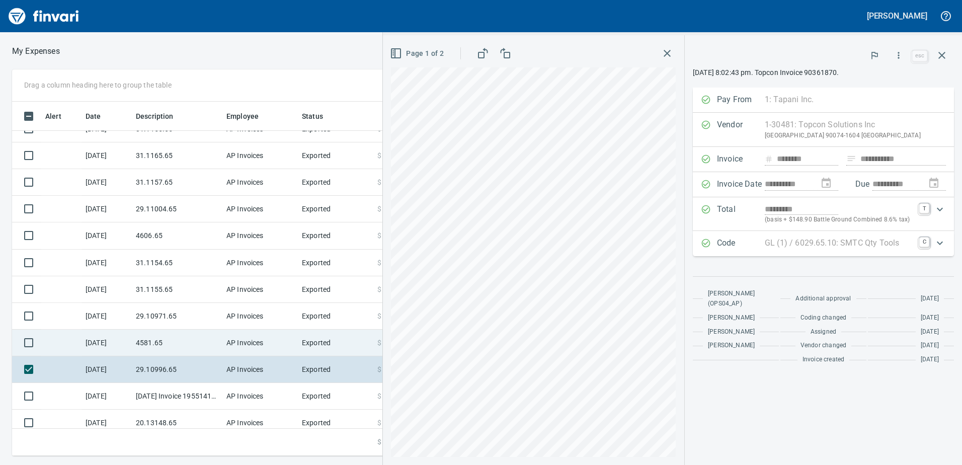
click at [296, 344] on td "AP Invoices" at bounding box center [259, 342] width 75 height 27
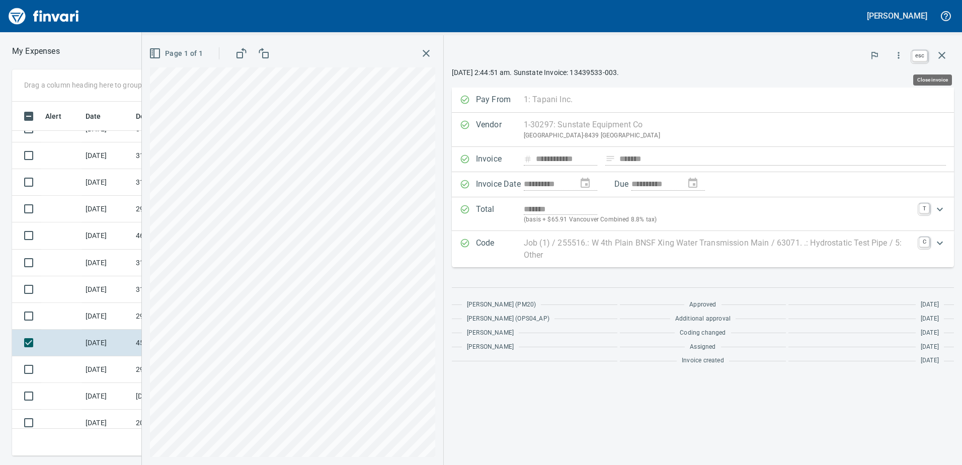
click at [942, 65] on button "button" at bounding box center [942, 55] width 24 height 24
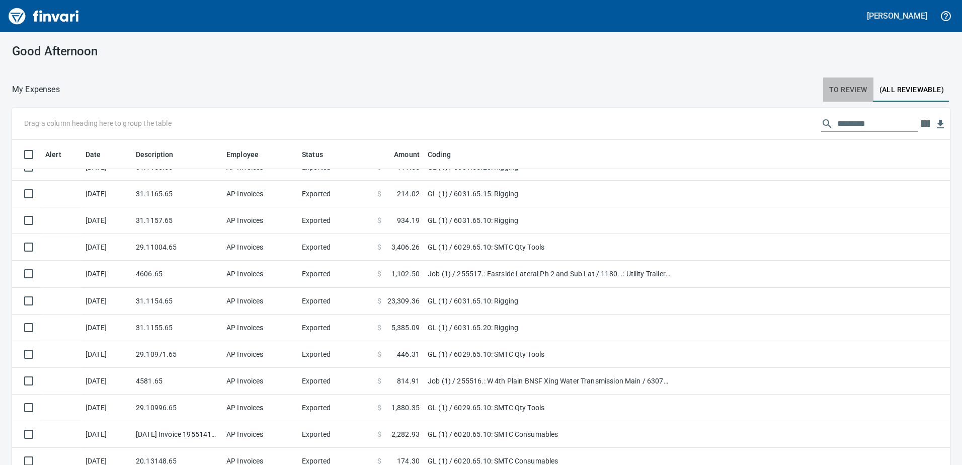
click at [847, 81] on button "To Review" at bounding box center [848, 89] width 50 height 24
